Goal: Use online tool/utility: Utilize a website feature to perform a specific function

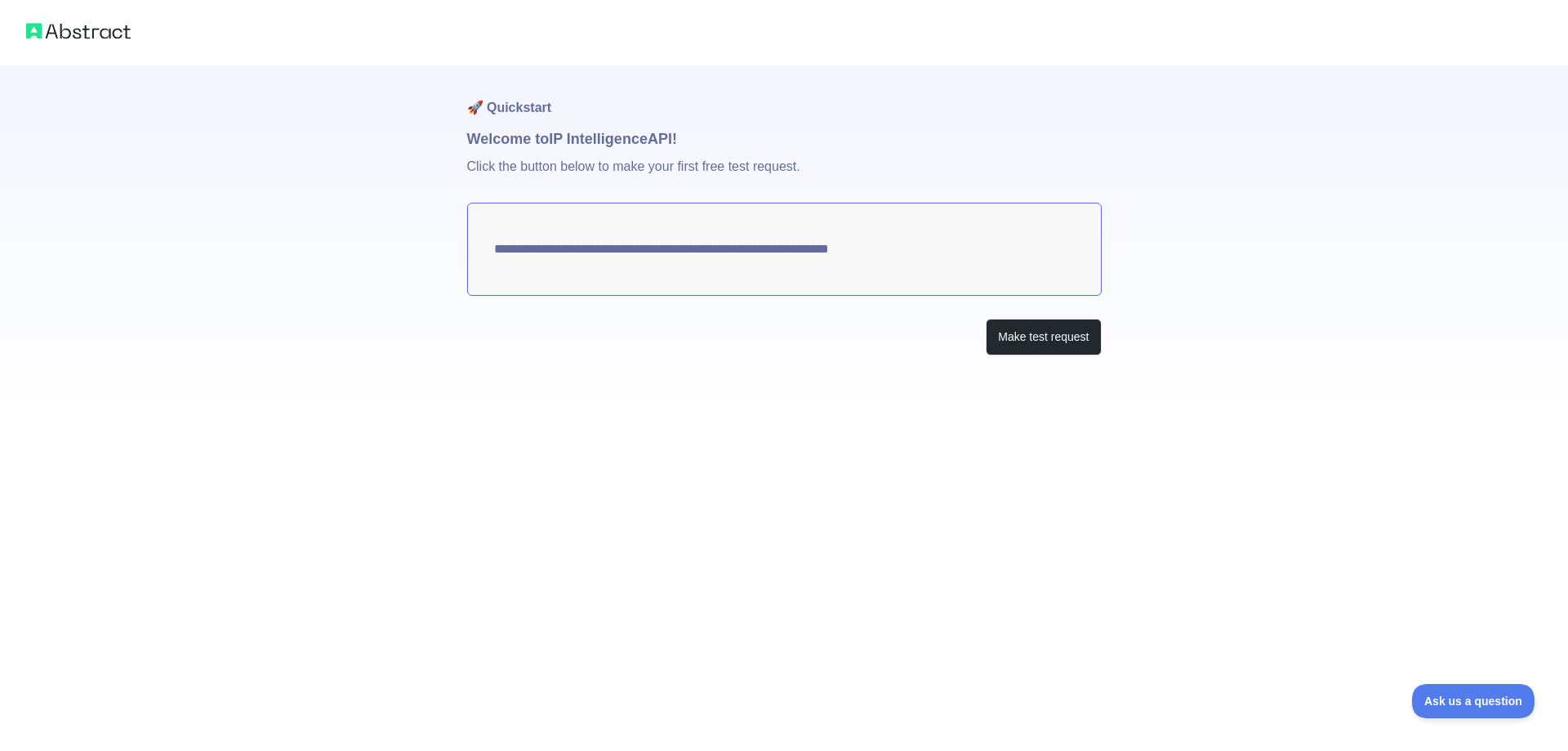
click at [886, 254] on textarea "**********" at bounding box center [784, 249] width 635 height 94
click at [1026, 327] on button "Make test request" at bounding box center [1043, 336] width 115 height 37
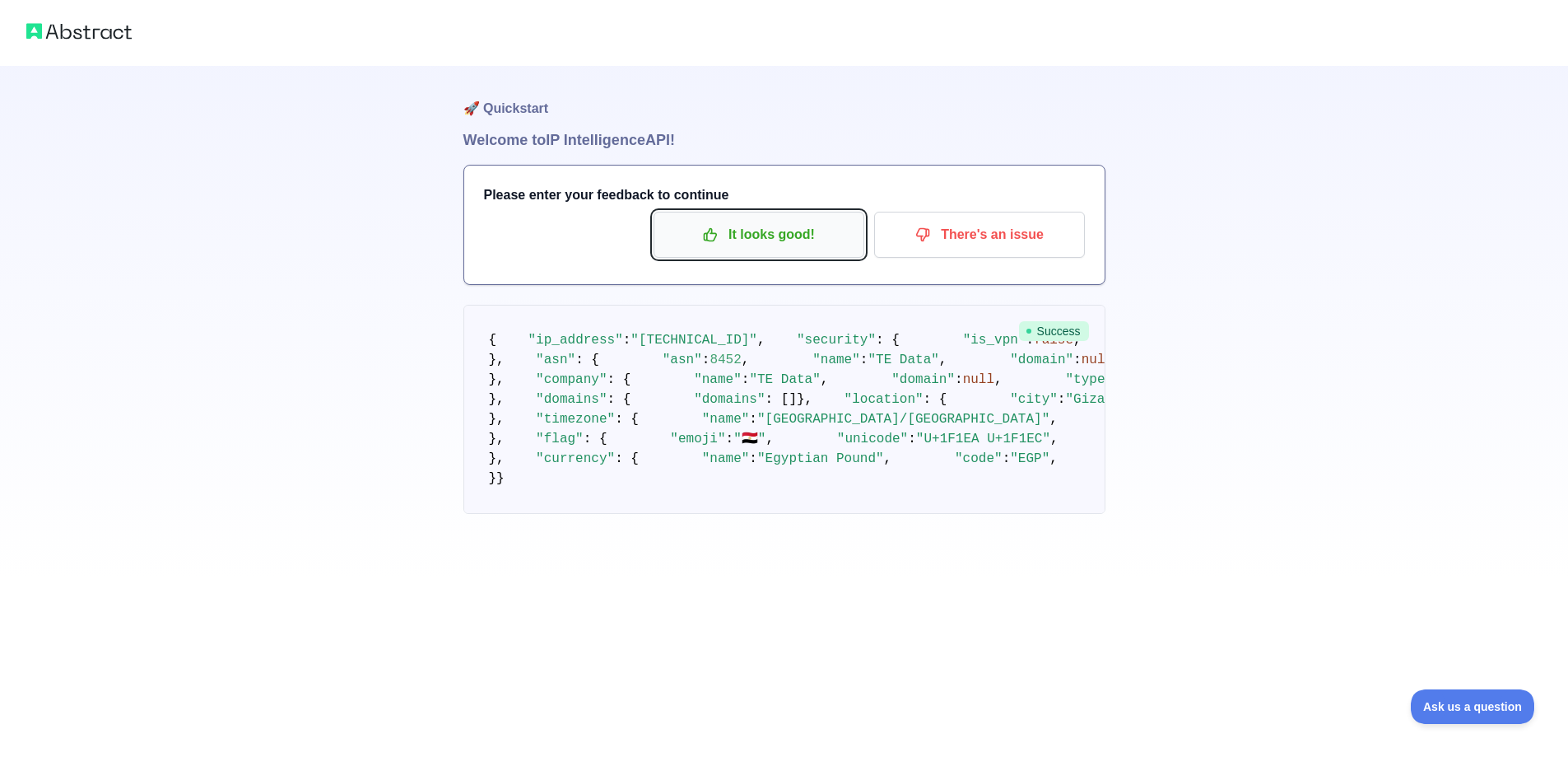
click at [776, 242] on p "It looks good!" at bounding box center [759, 234] width 186 height 28
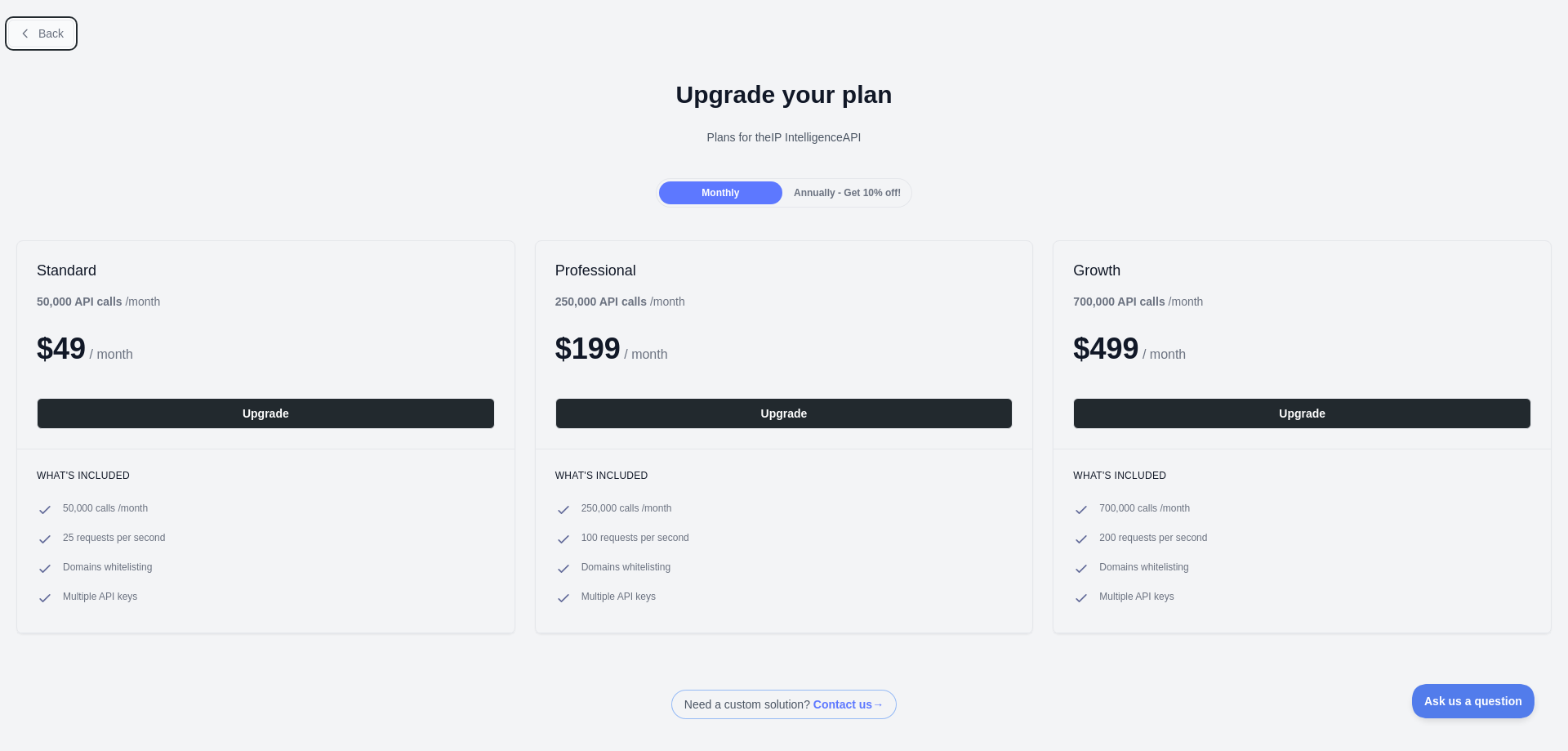
click at [50, 38] on span "Back" at bounding box center [51, 33] width 25 height 13
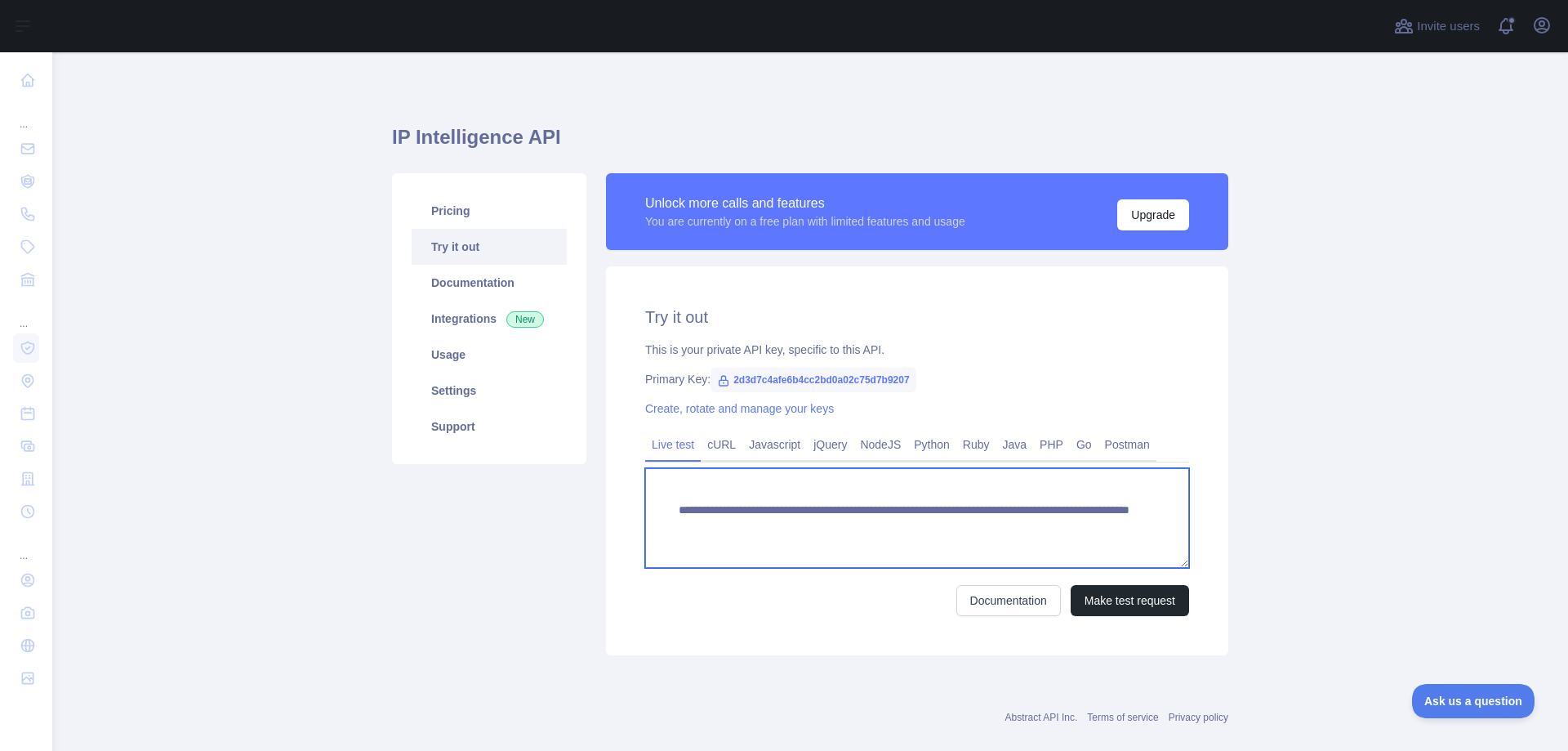
drag, startPoint x: 1089, startPoint y: 528, endPoint x: 984, endPoint y: 538, distance: 105.5
click at [984, 538] on textarea "**********" at bounding box center [916, 517] width 544 height 100
paste textarea "*"
type textarea "**********"
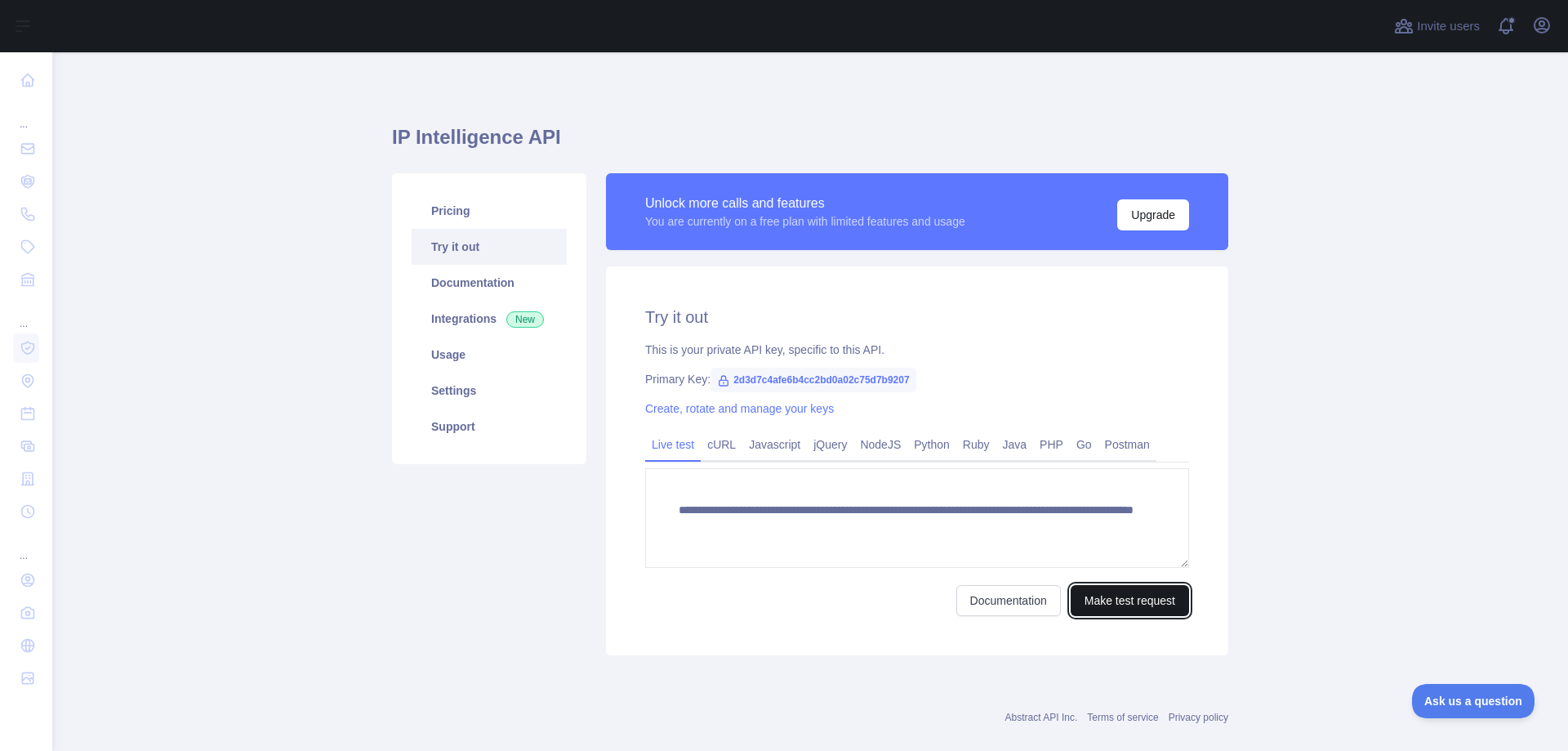
click at [1102, 593] on button "Make test request" at bounding box center [1130, 600] width 119 height 31
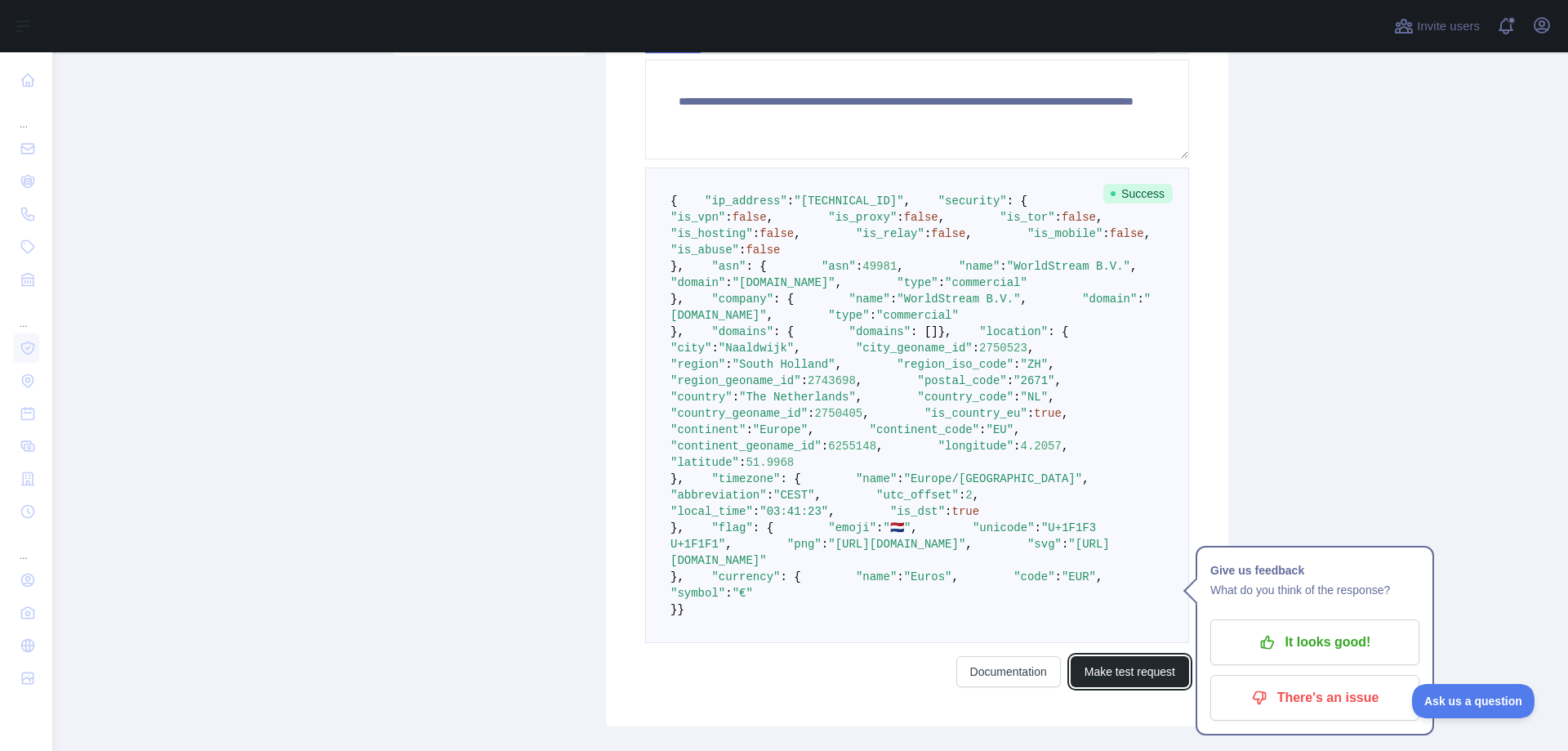
scroll to position [326, 0]
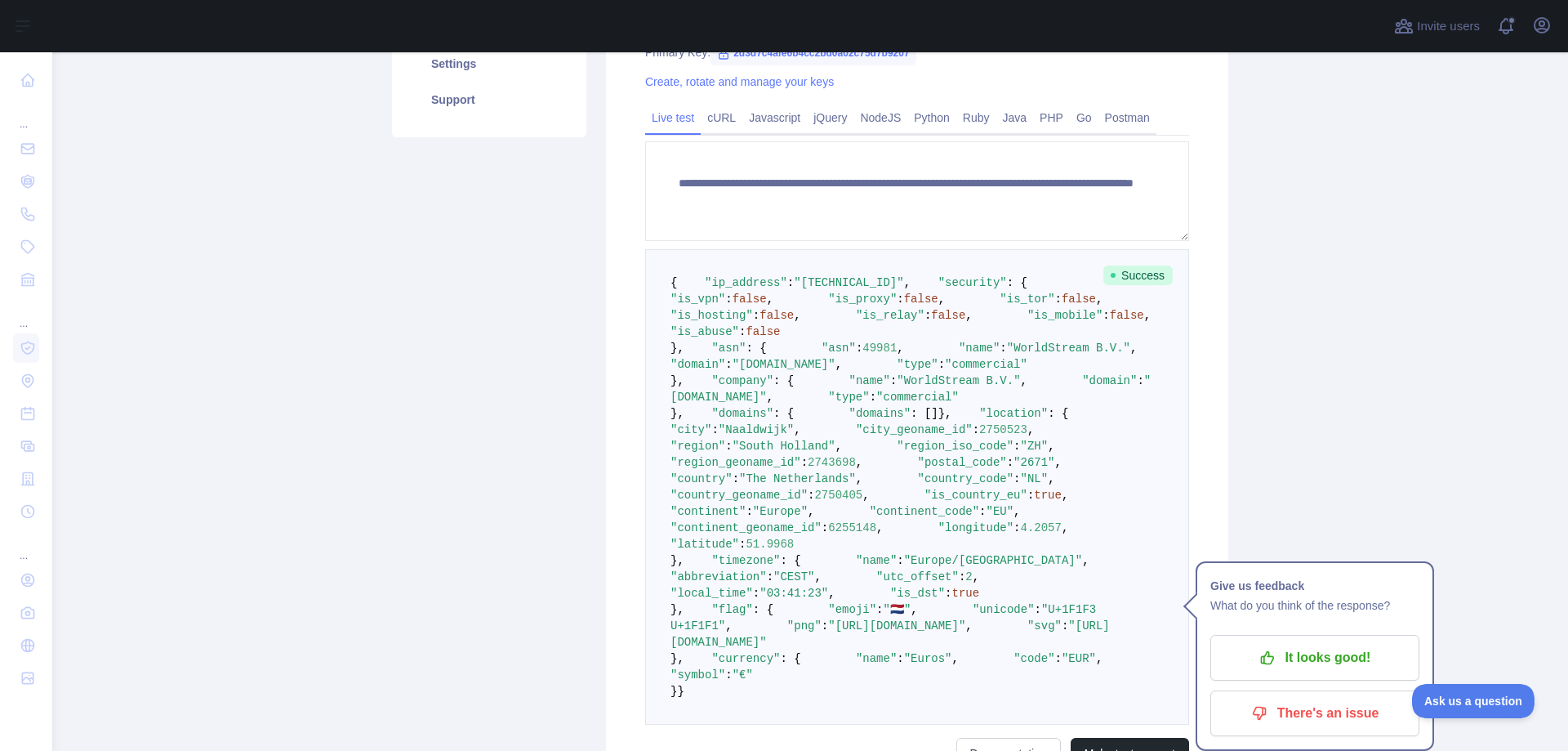
click at [780, 338] on span "false" at bounding box center [762, 331] width 34 height 13
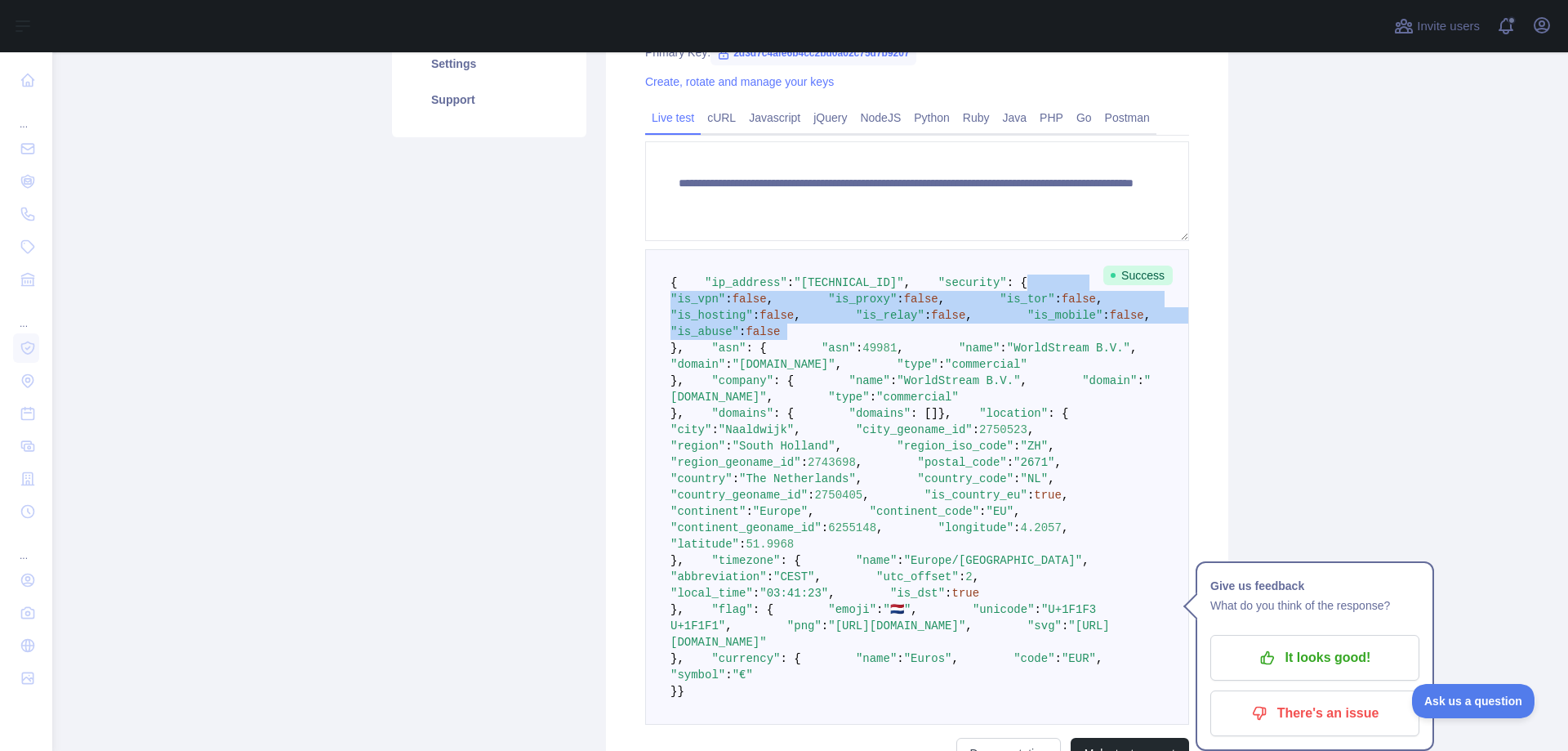
drag, startPoint x: 818, startPoint y: 427, endPoint x: 880, endPoint y: 337, distance: 109.3
click at [880, 337] on pre "{ "ip_address" : "[TECHNICAL_ID]" , "security" : { "is_vpn" : false , "is_proxy…" at bounding box center [916, 487] width 544 height 476
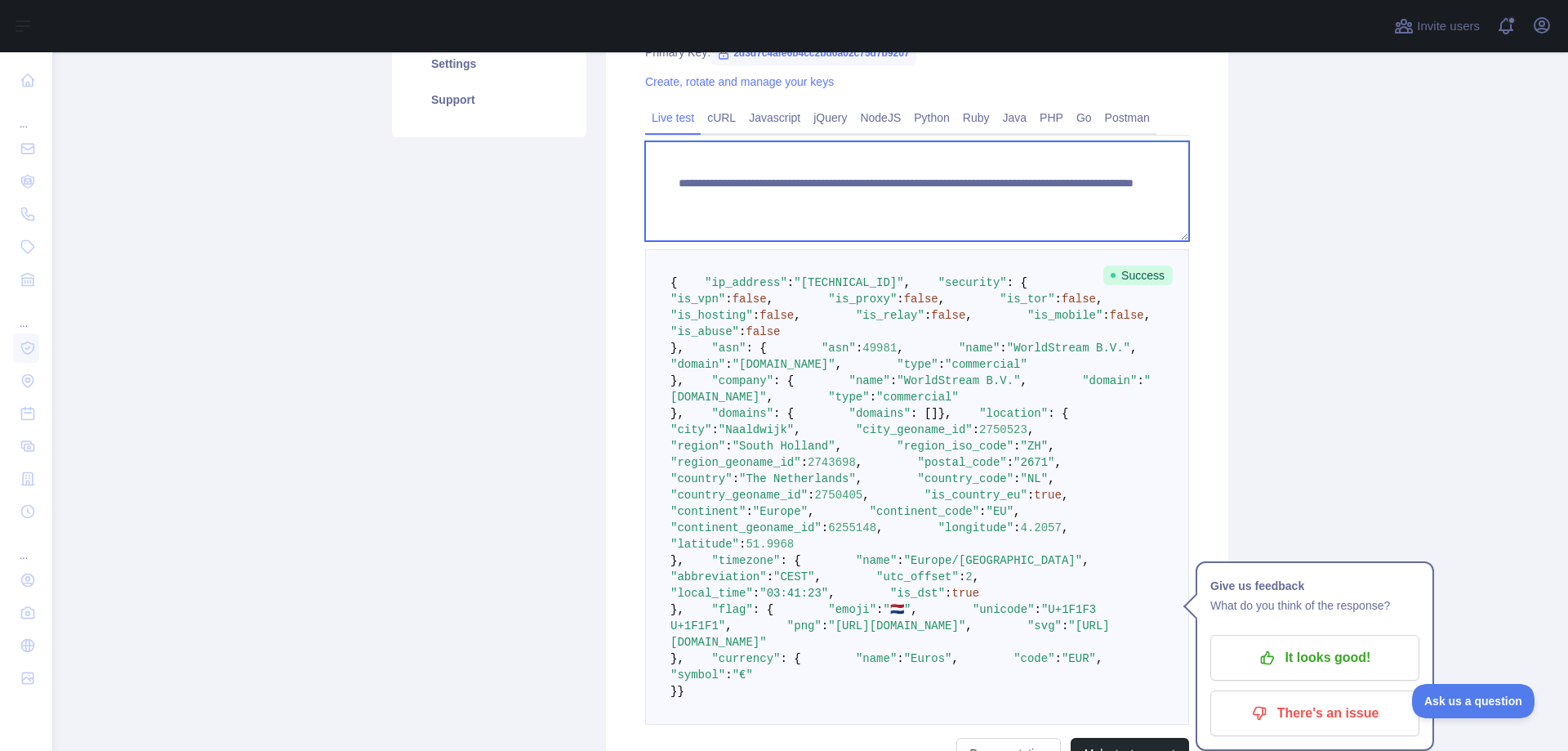
drag, startPoint x: 983, startPoint y: 200, endPoint x: 1105, endPoint y: 205, distance: 122.1
click at [1105, 205] on textarea "**********" at bounding box center [916, 191] width 544 height 100
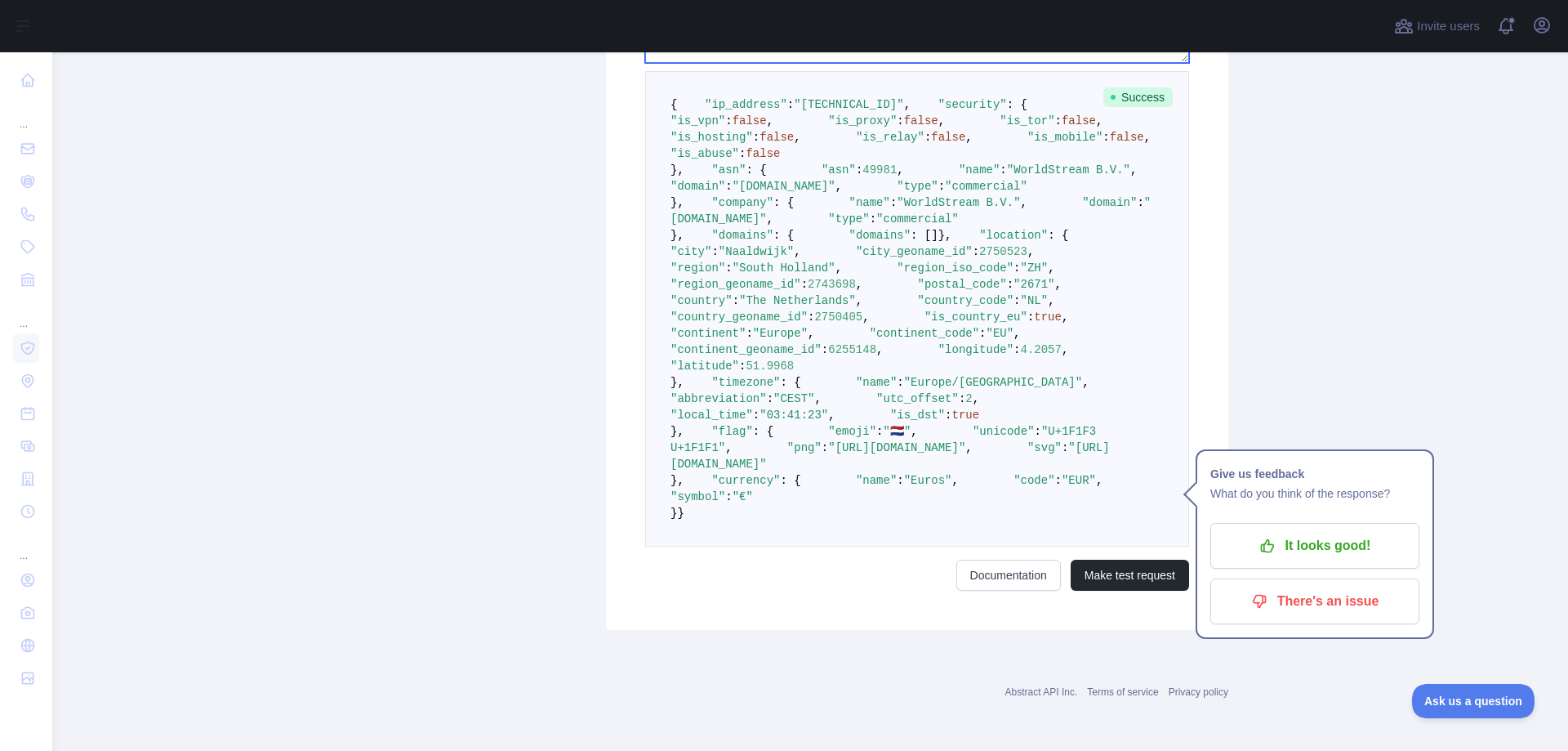
scroll to position [899, 0]
click at [857, 276] on pre "{ "ip_address" : "[TECHNICAL_ID]" , "security" : { "is_vpn" : false , "is_proxy…" at bounding box center [916, 308] width 544 height 476
click at [861, 485] on pre "{ "ip_address" : "[TECHNICAL_ID]" , "security" : { "is_vpn" : false , "is_proxy…" at bounding box center [916, 308] width 544 height 476
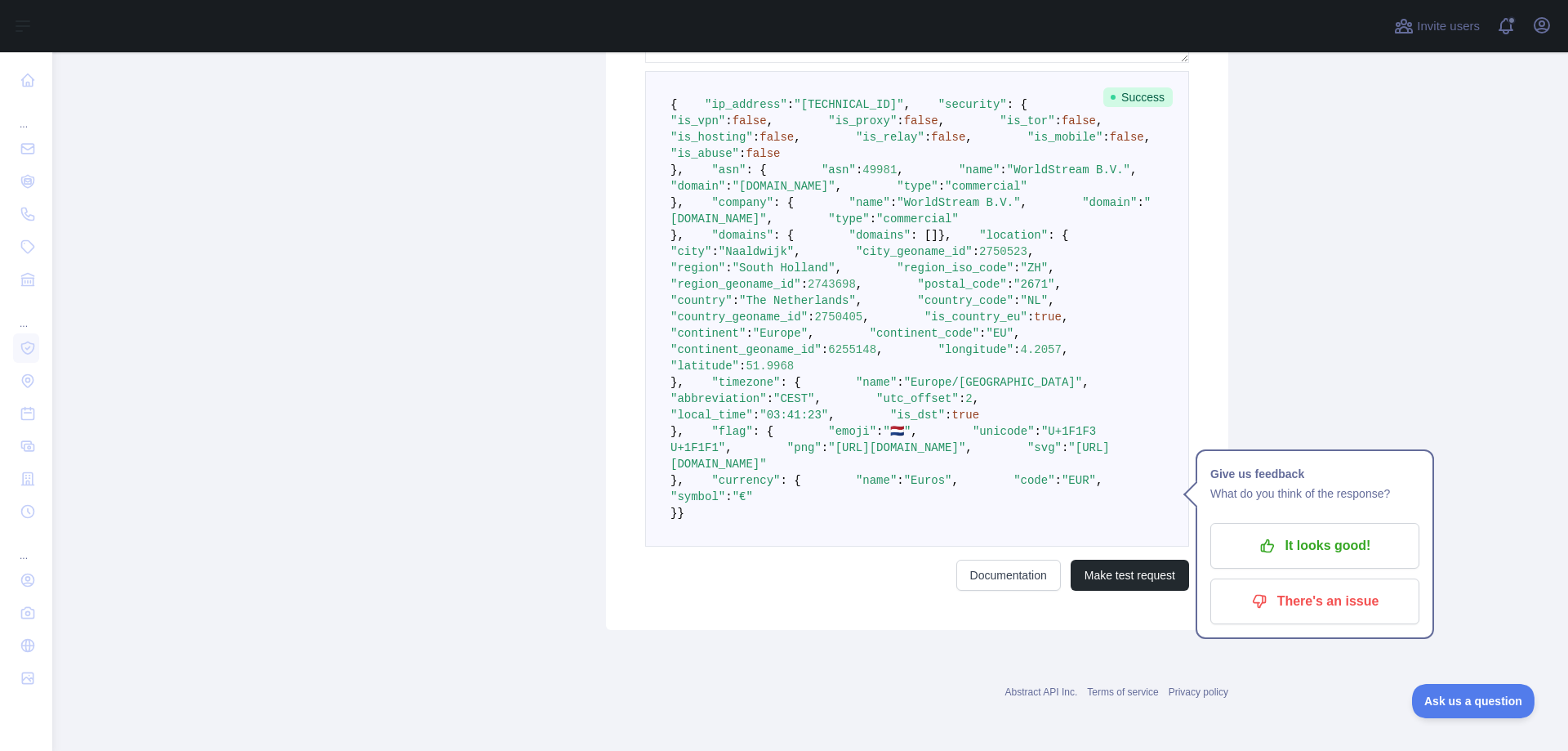
click at [861, 485] on pre "{ "ip_address" : "[TECHNICAL_ID]" , "security" : { "is_vpn" : false , "is_proxy…" at bounding box center [916, 308] width 544 height 476
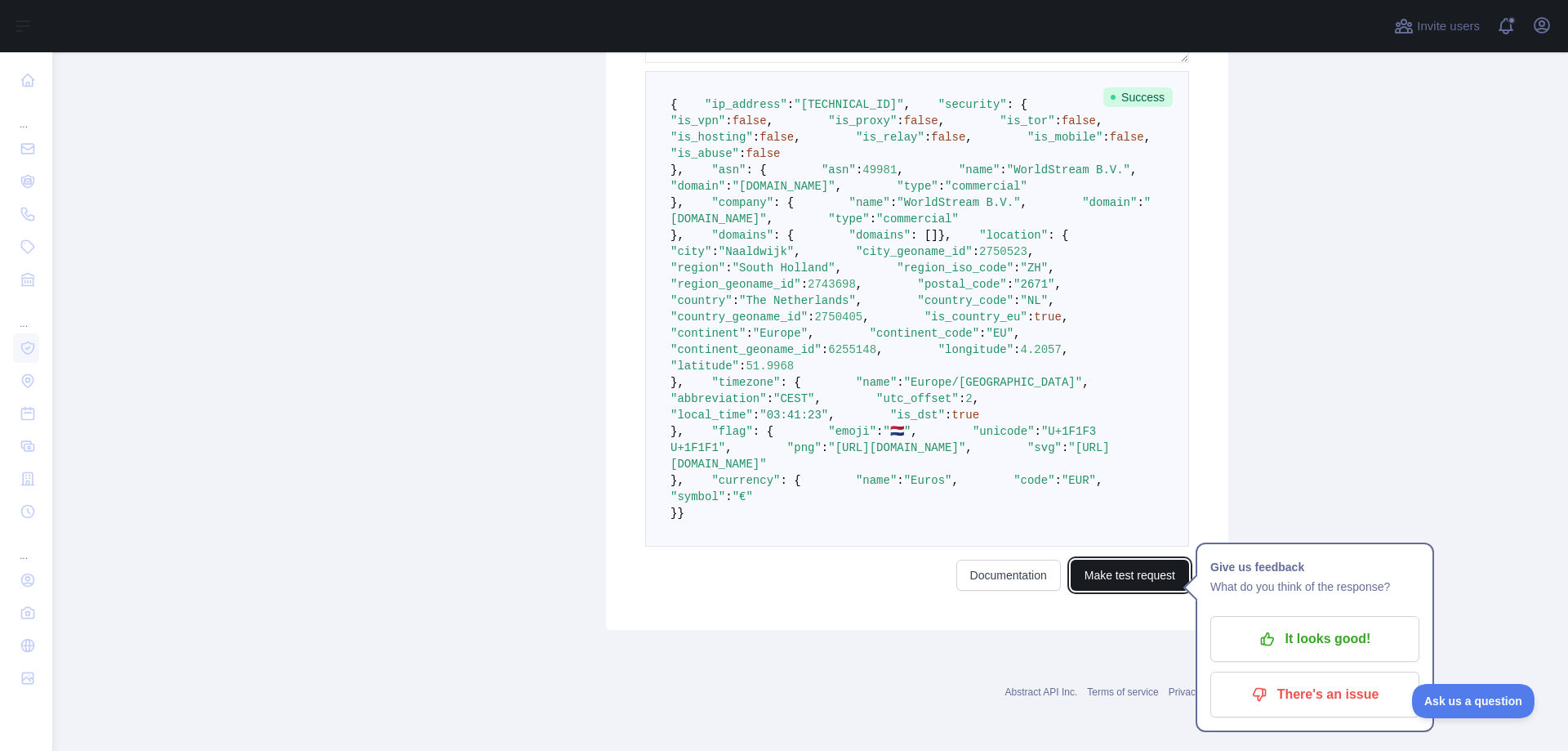
click at [1161, 591] on button "Make test request" at bounding box center [1130, 575] width 119 height 31
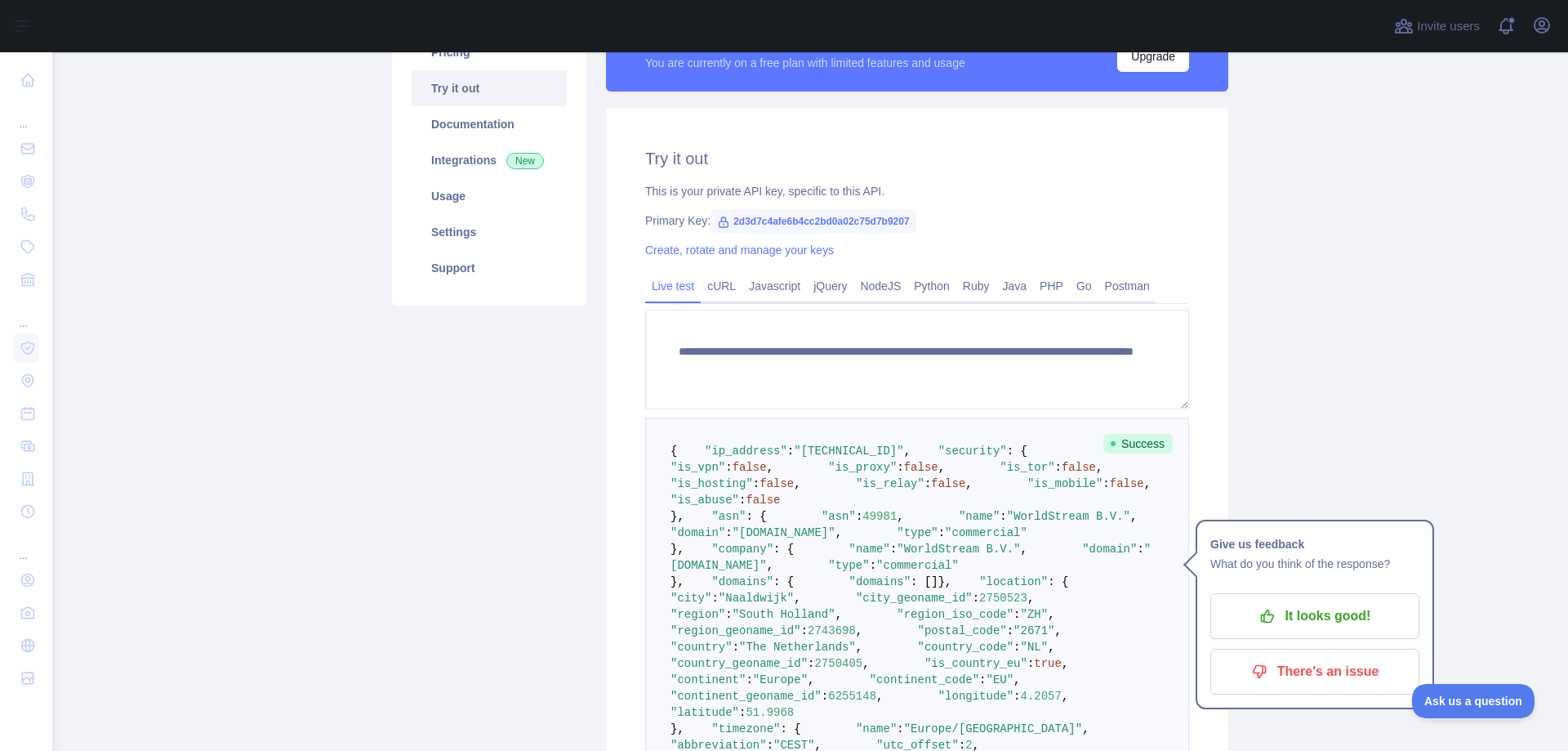
scroll to position [164, 0]
